Goal: Task Accomplishment & Management: Manage account settings

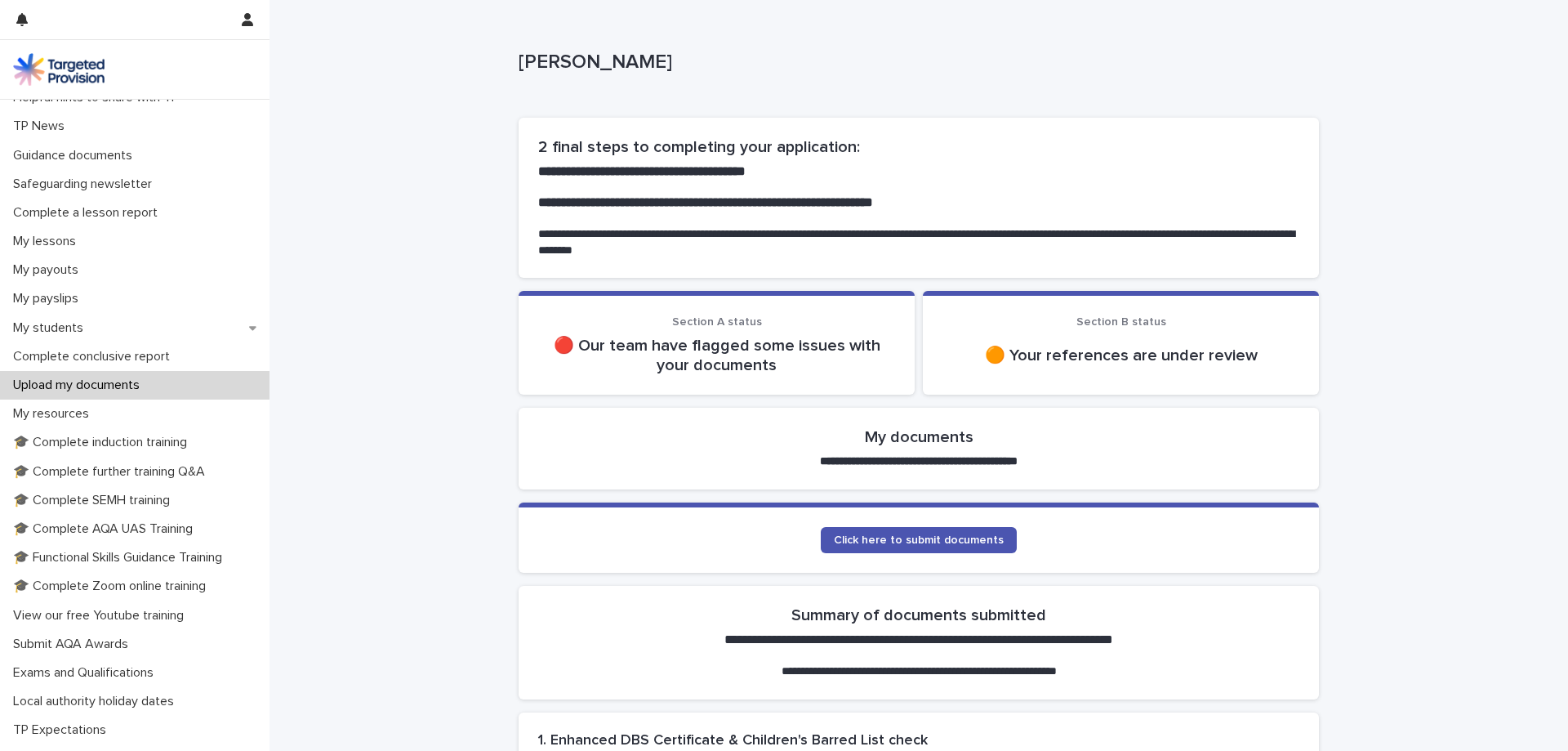
scroll to position [182, 0]
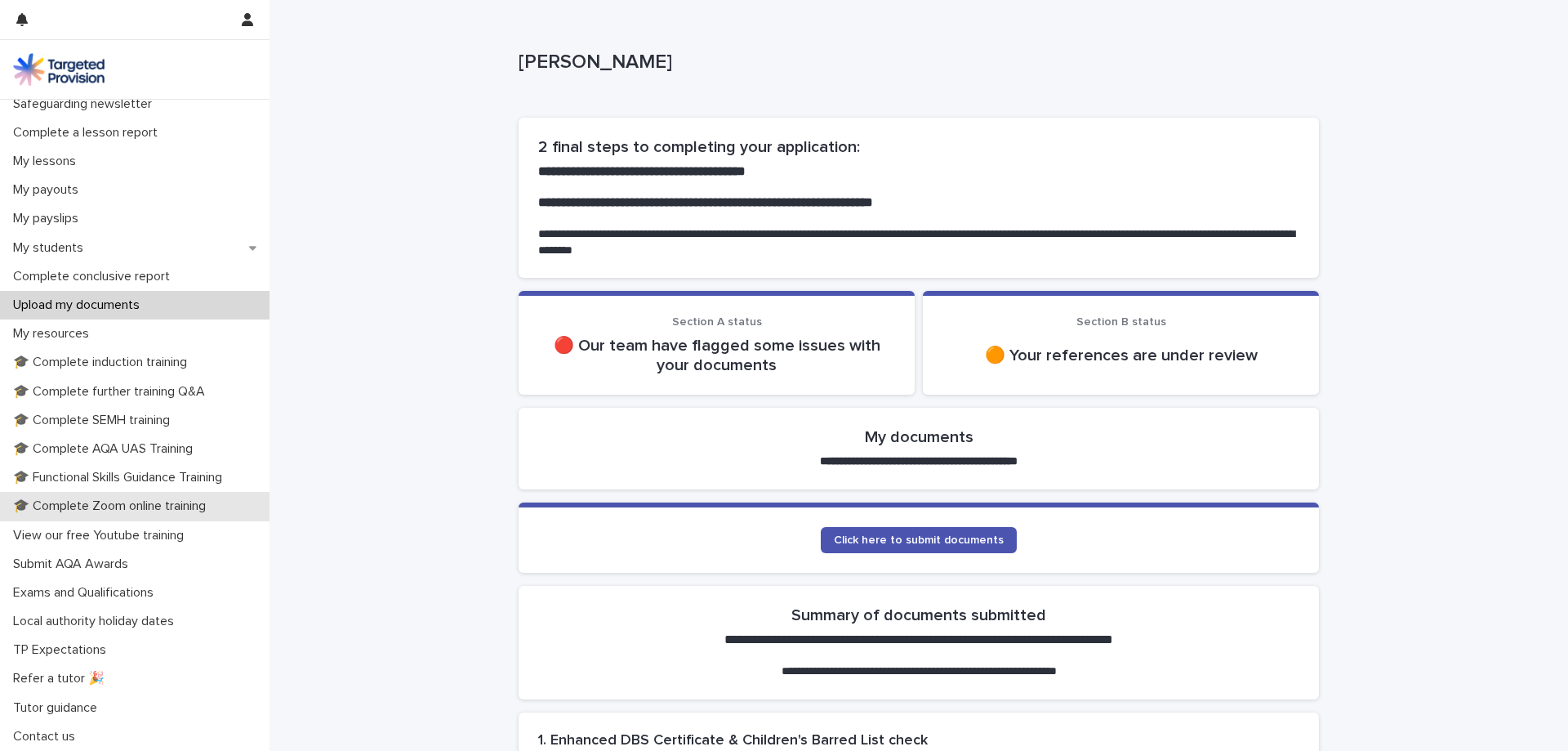
click at [165, 512] on p "🎓 Complete Zoom online training" at bounding box center [112, 505] width 212 height 16
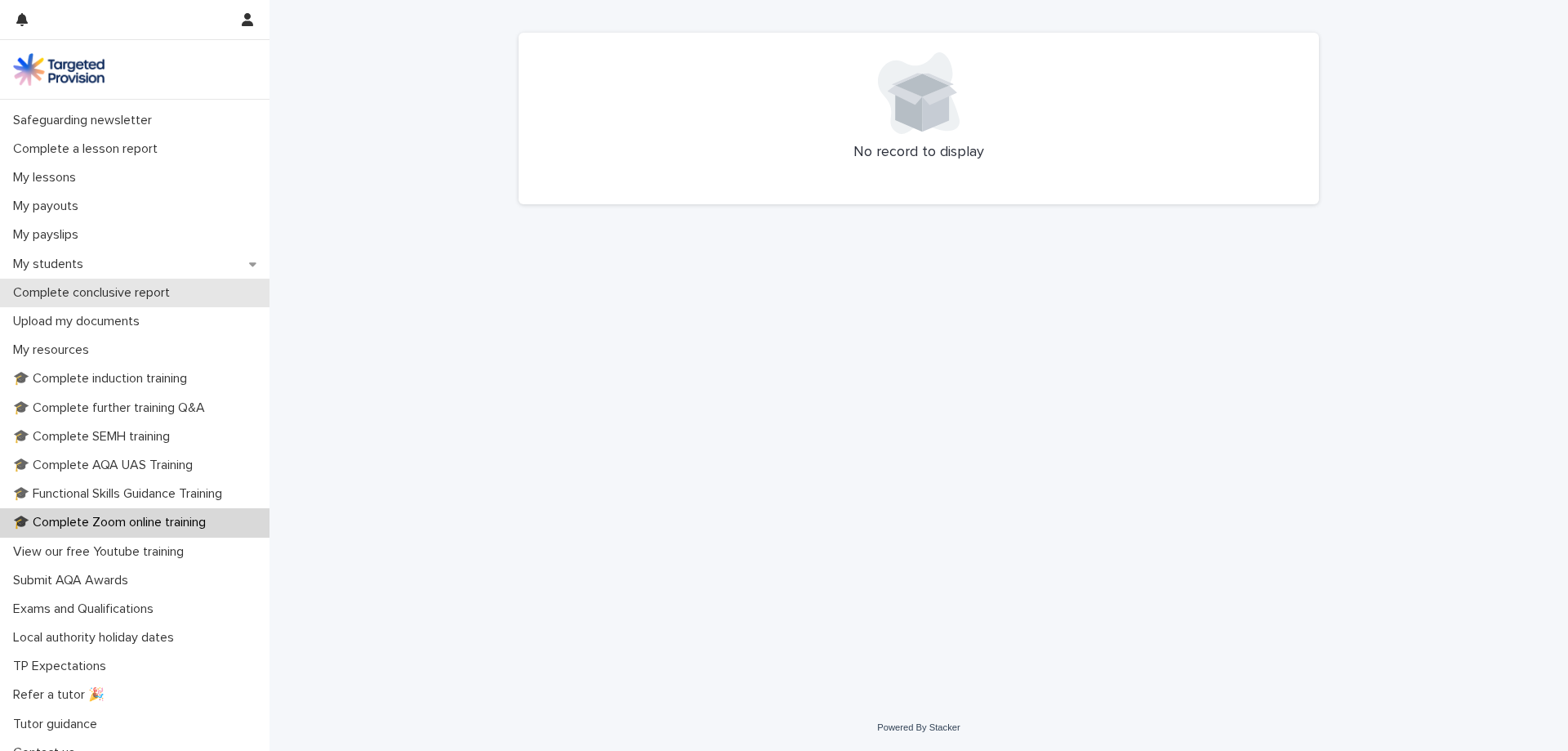
scroll to position [182, 0]
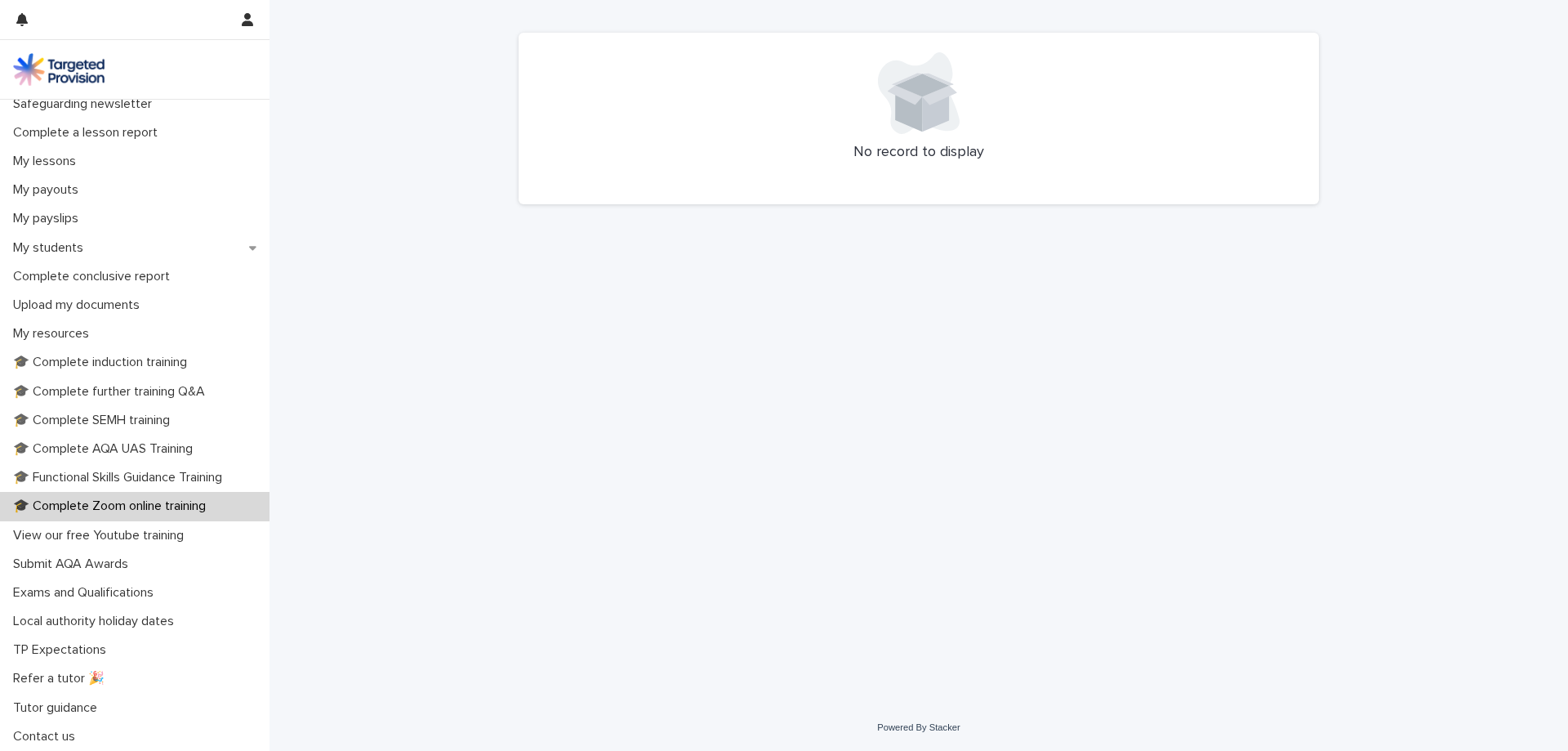
click at [202, 509] on p "🎓 Complete Zoom online training" at bounding box center [112, 505] width 212 height 16
click at [196, 477] on p "🎓 Functional Skills Guidance Training" at bounding box center [121, 477] width 229 height 16
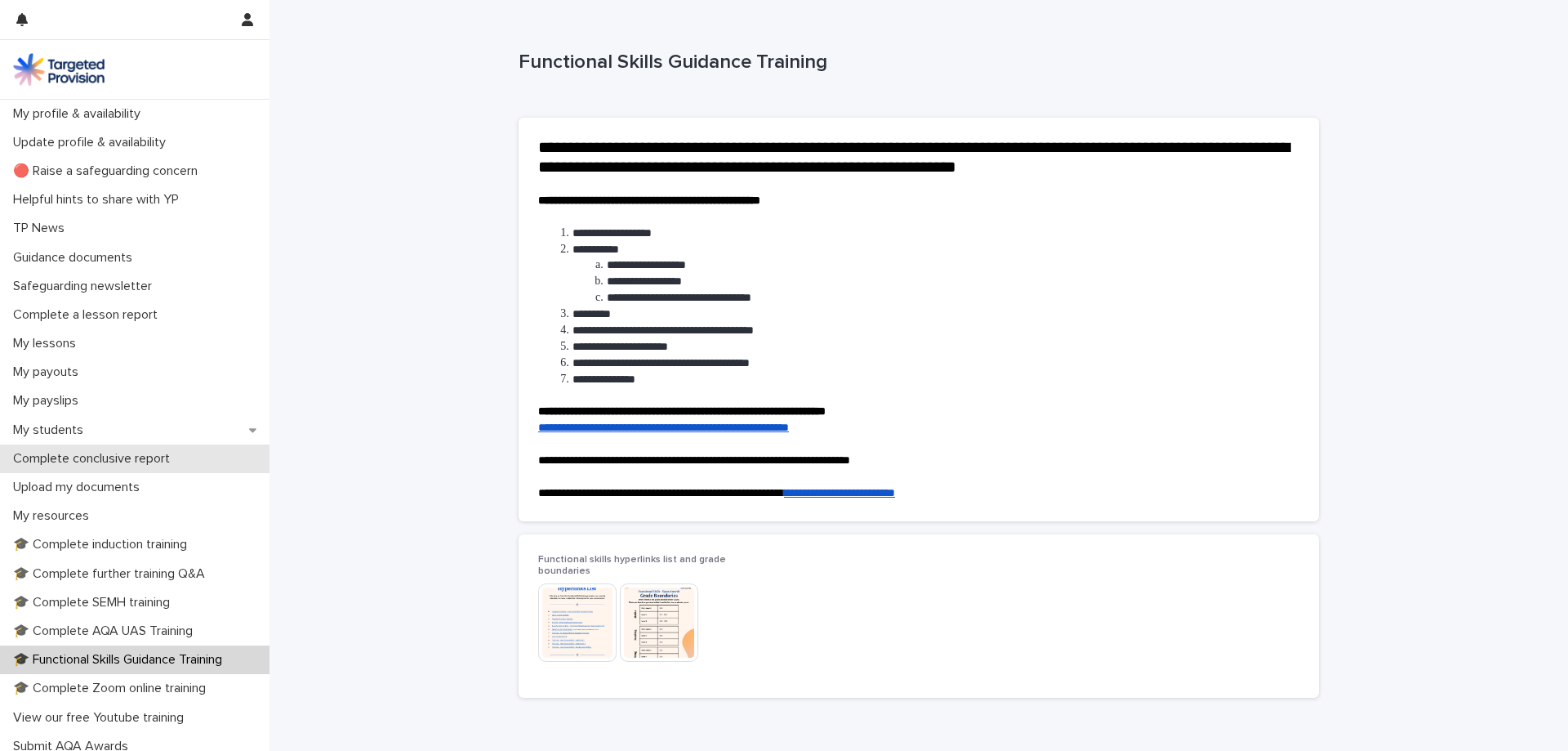
click at [183, 456] on p "Complete conclusive report" at bounding box center [95, 459] width 176 height 16
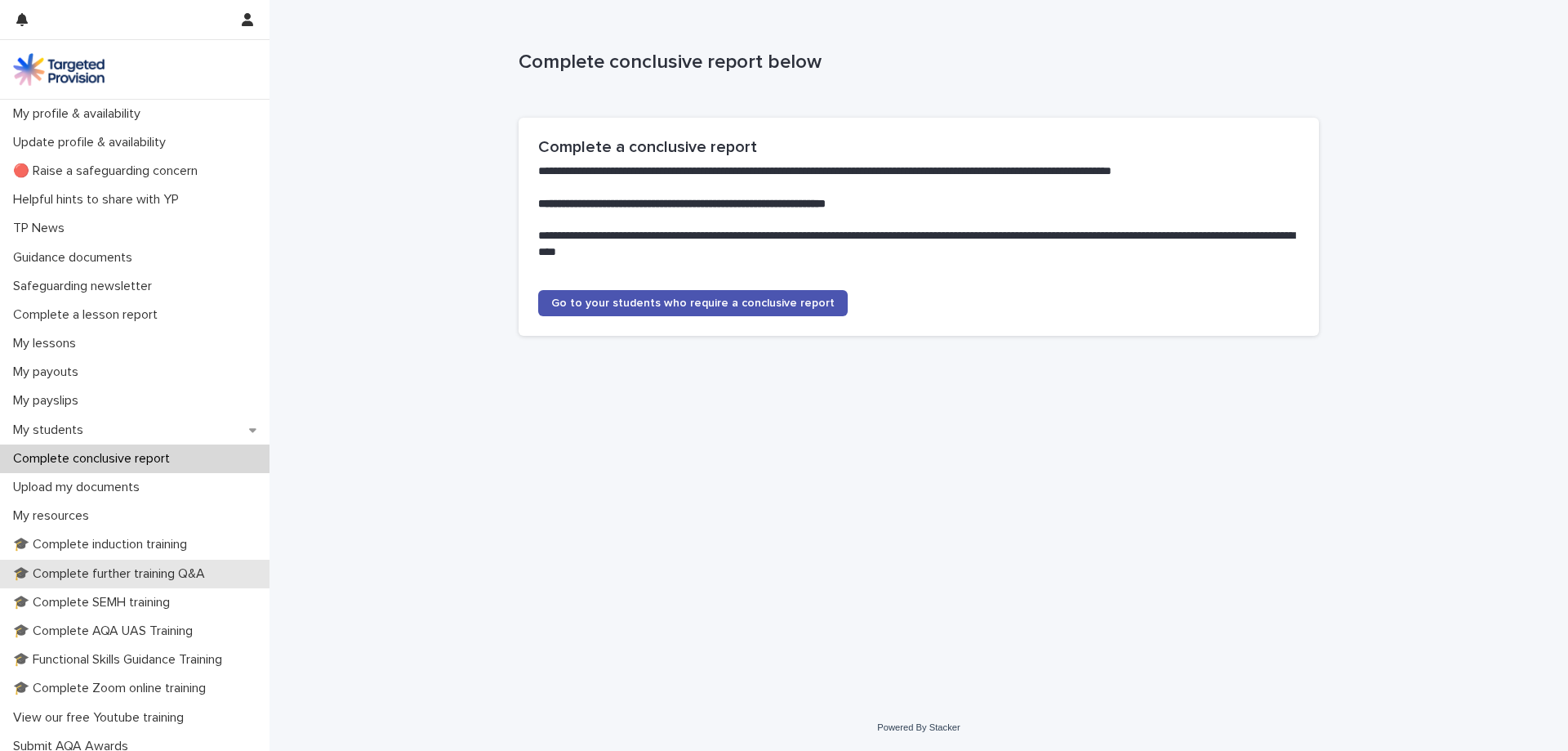
click at [145, 579] on p "🎓 Complete further training Q&A" at bounding box center [112, 574] width 211 height 16
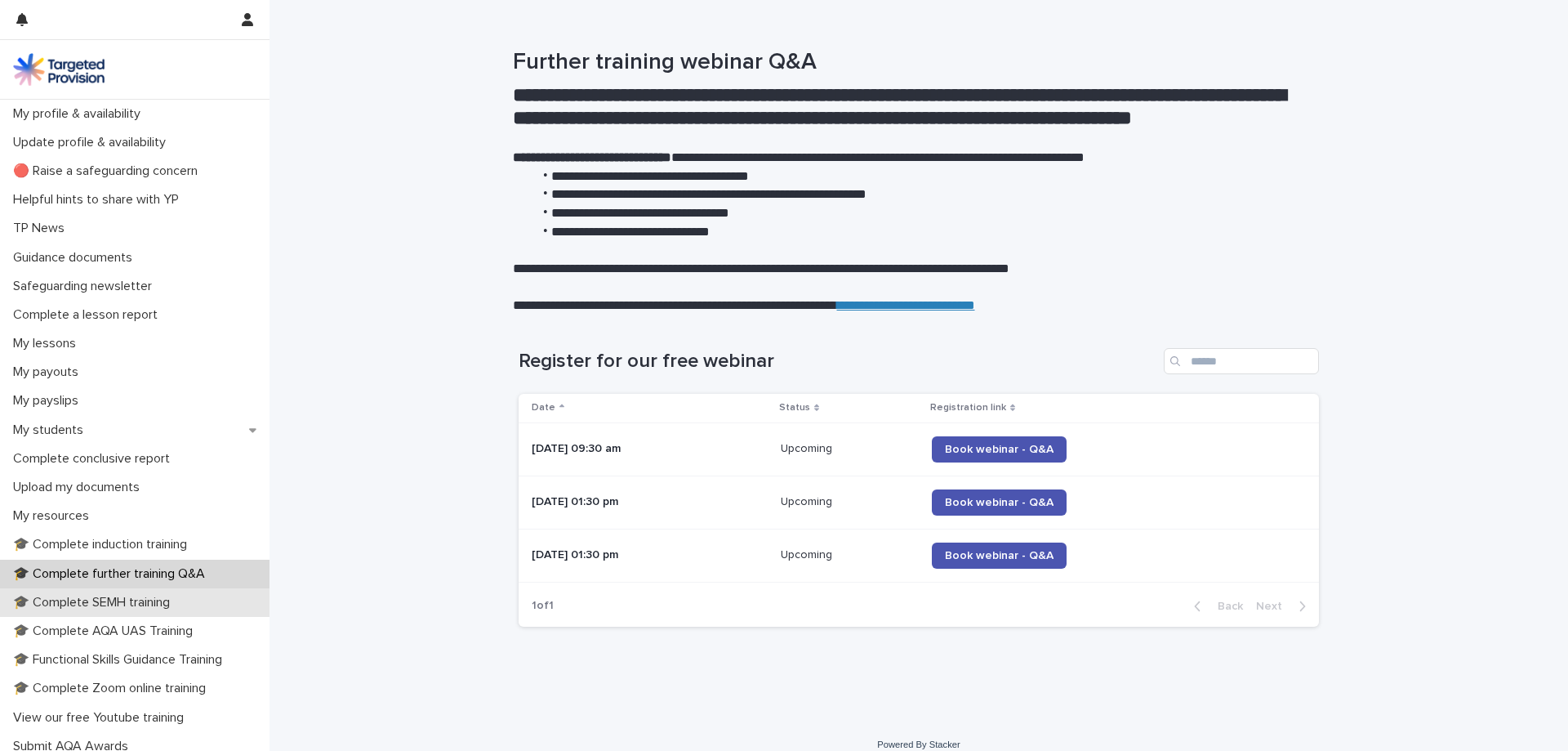
click at [121, 605] on p "🎓 Complete SEMH training" at bounding box center [95, 602] width 176 height 16
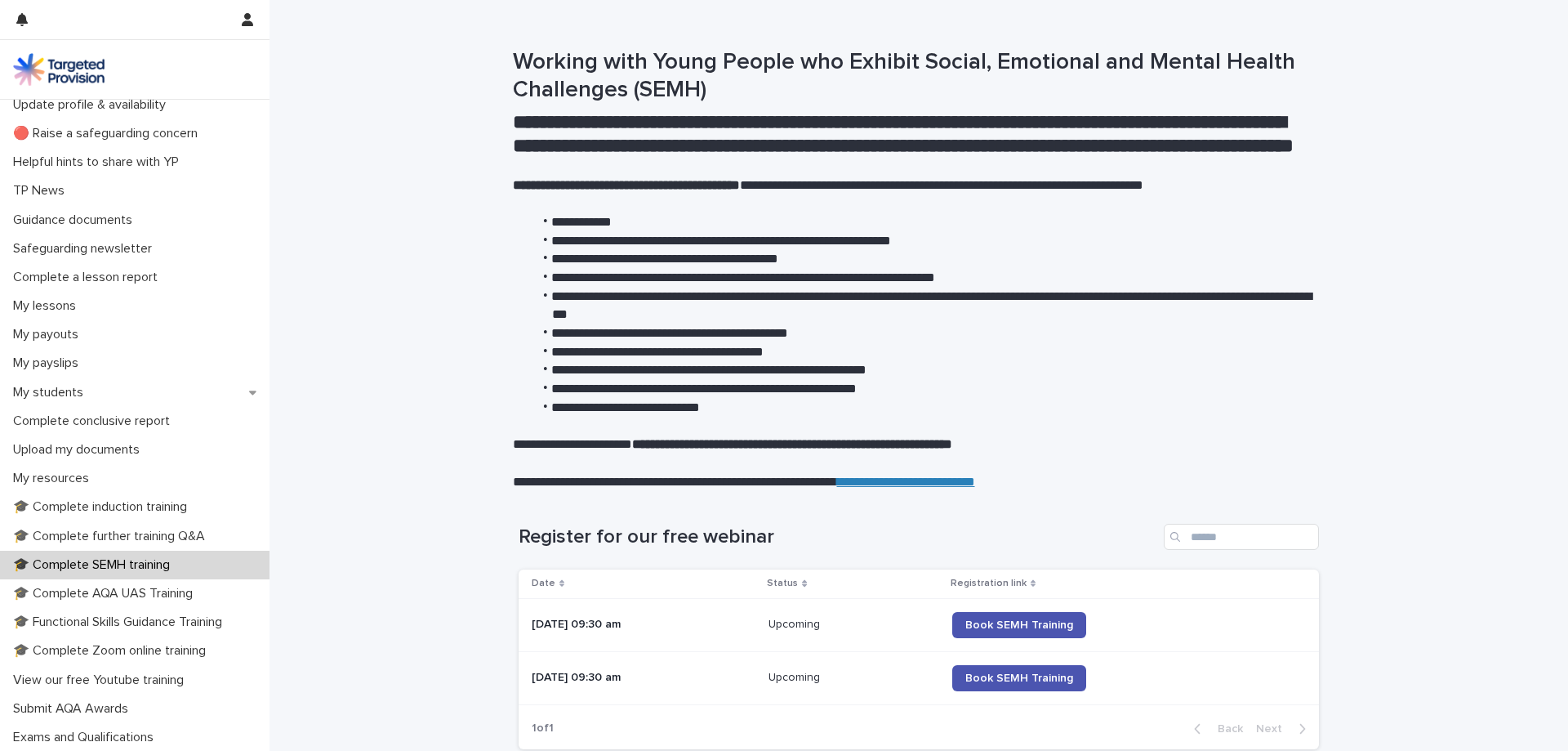
scroll to position [64, 0]
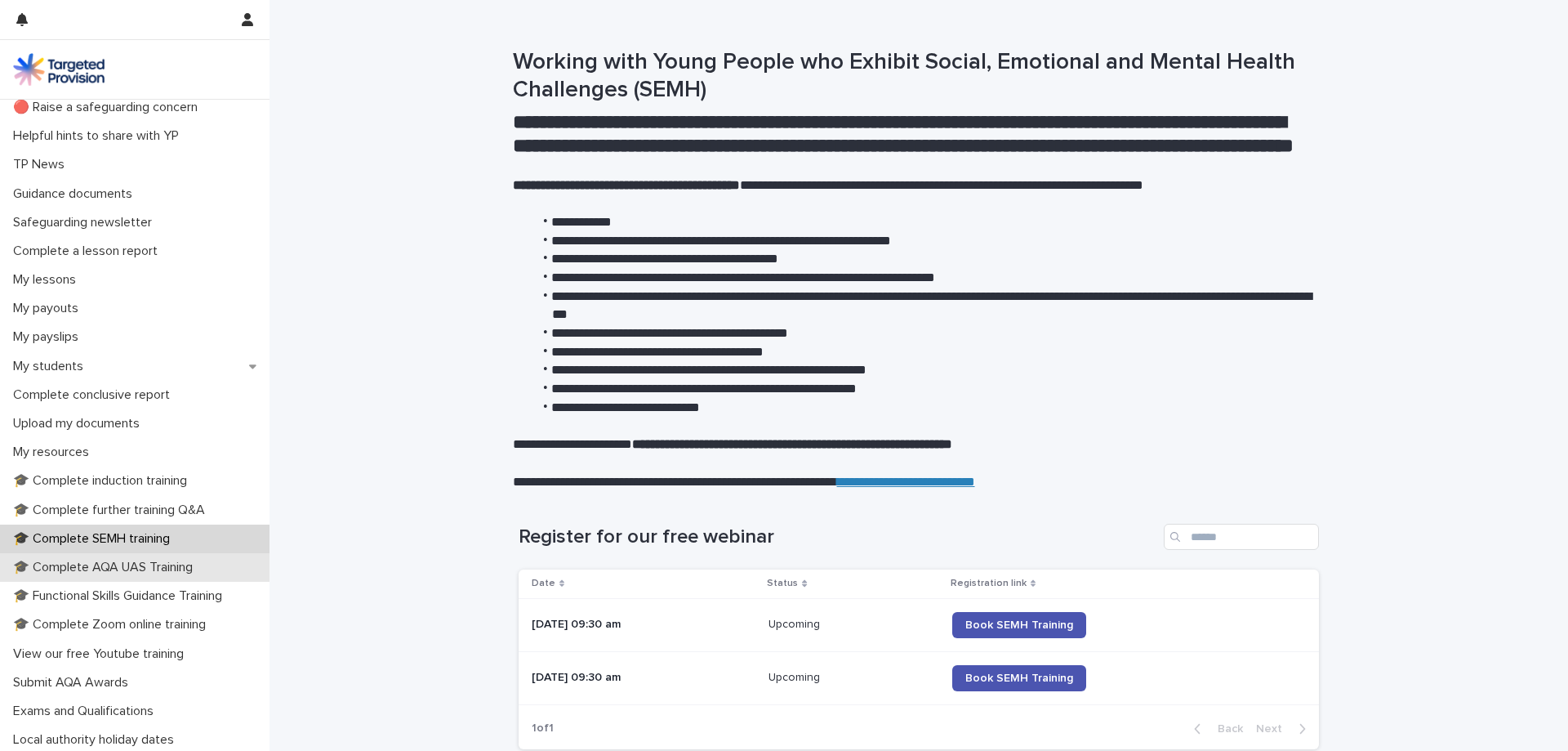
click at [156, 569] on p "🎓 Complete AQA UAS Training" at bounding box center [106, 567] width 199 height 16
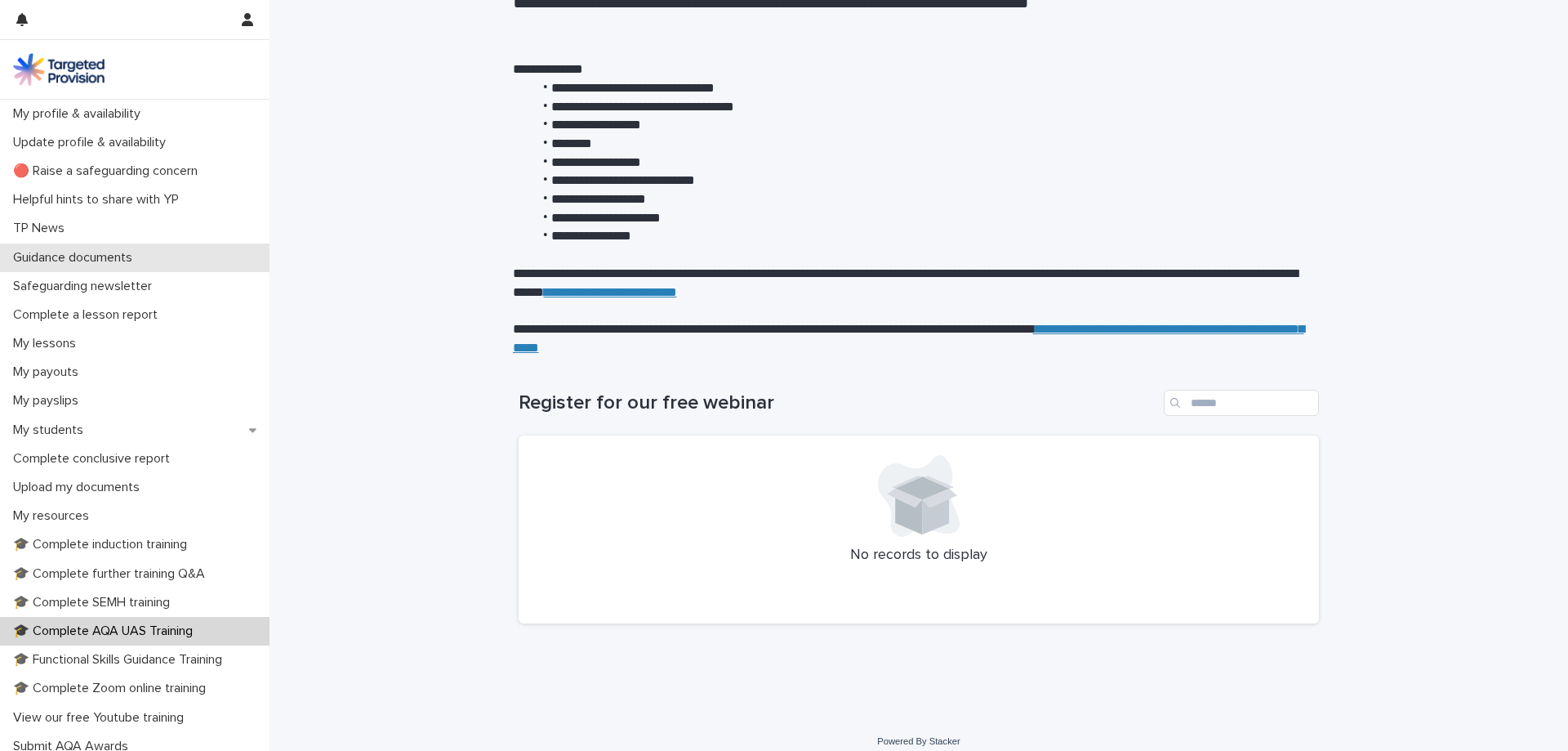
click at [79, 256] on p "Guidance documents" at bounding box center [76, 257] width 139 height 16
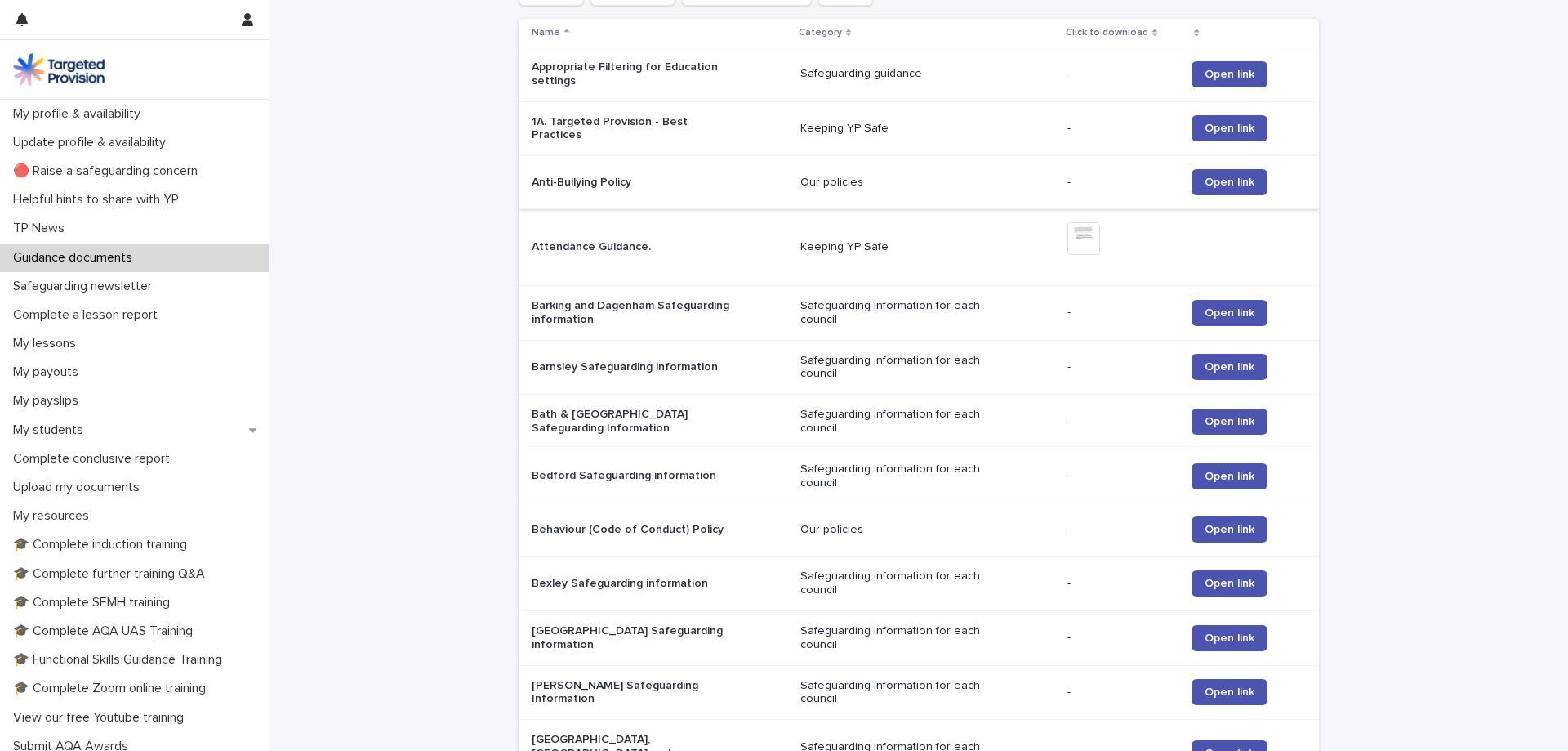
scroll to position [326, 0]
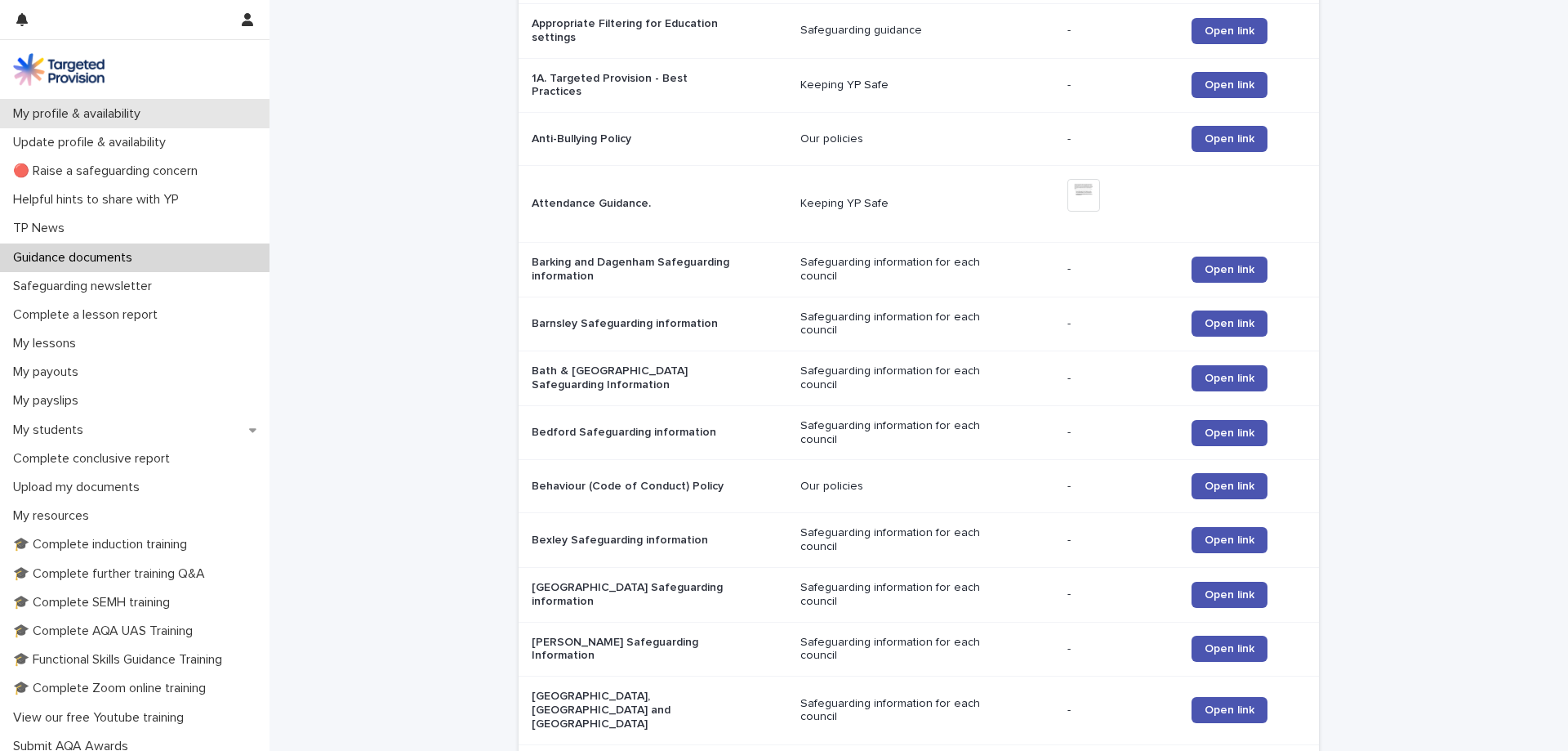
click at [79, 112] on p "My profile & availability" at bounding box center [80, 114] width 147 height 16
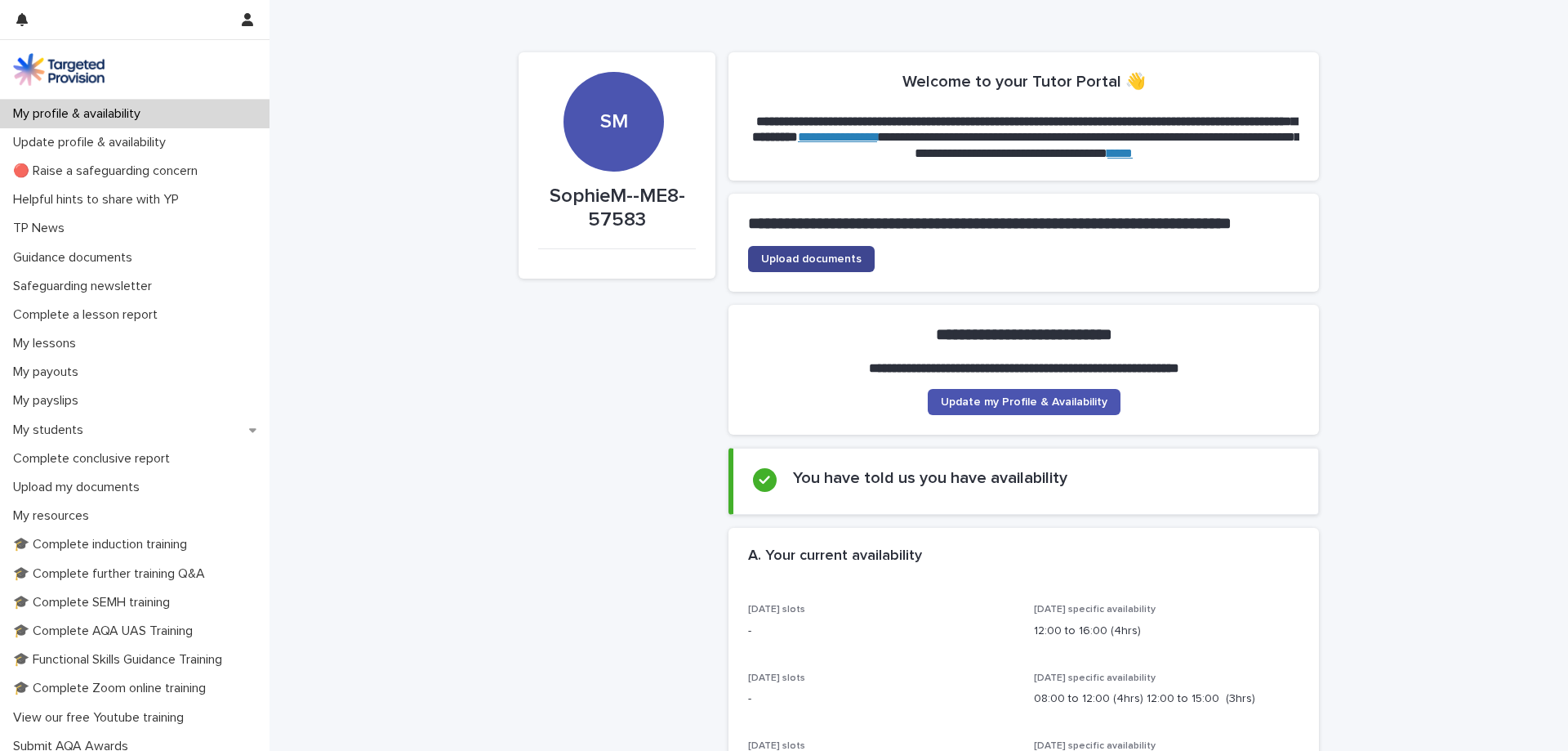
click at [772, 265] on span "Upload documents" at bounding box center [811, 259] width 101 height 12
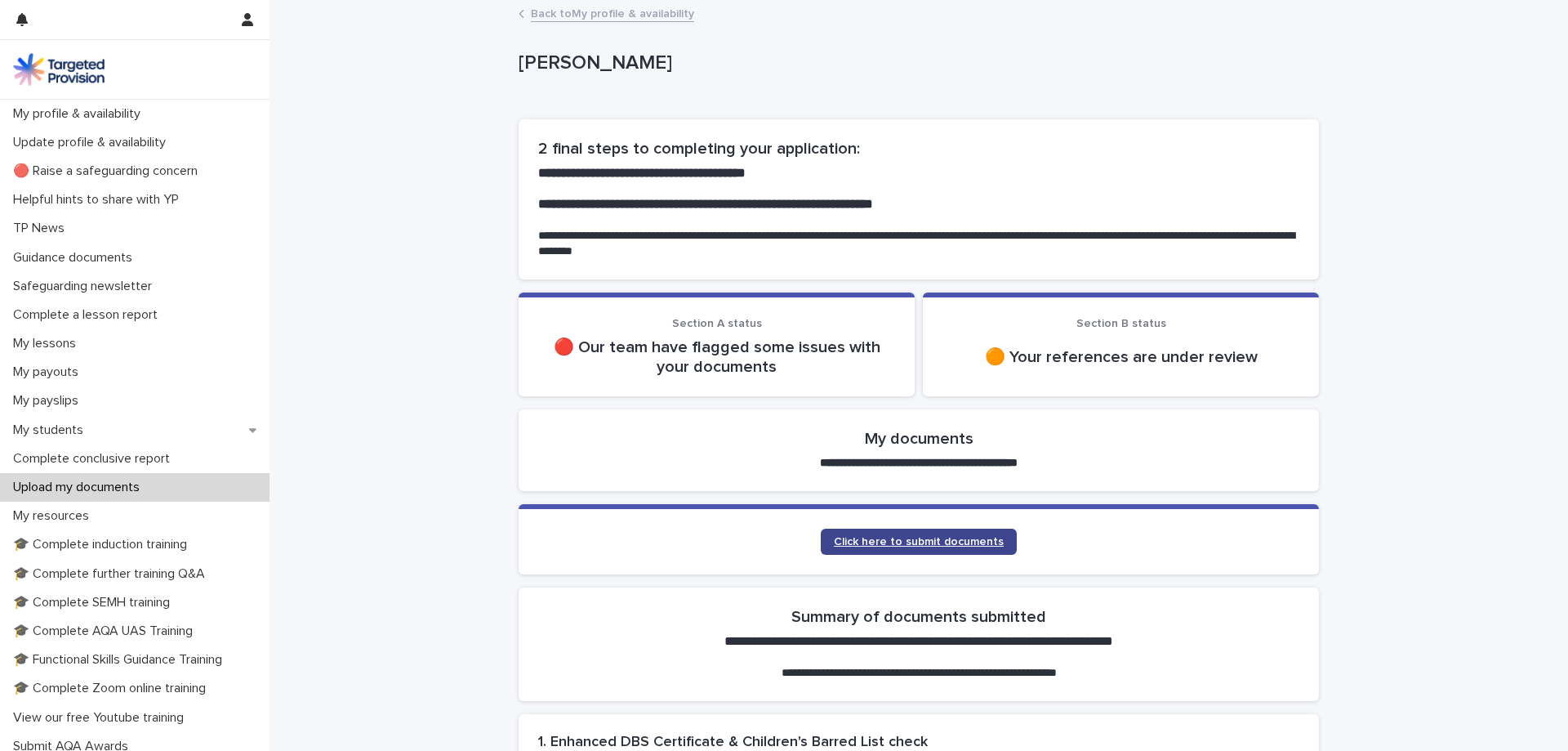
click at [963, 543] on span "Click here to submit documents" at bounding box center [919, 542] width 170 height 12
